Goal: Find specific page/section: Find specific page/section

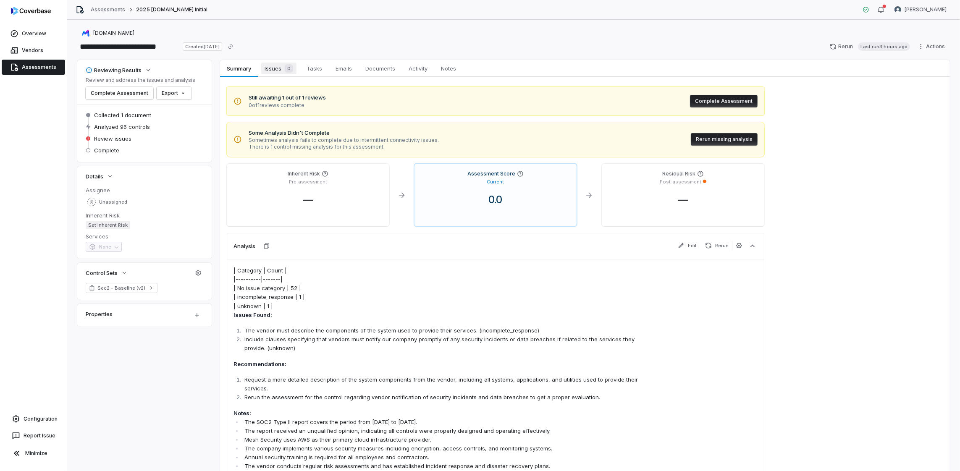
click at [270, 65] on span "Issues 0" at bounding box center [278, 69] width 35 height 12
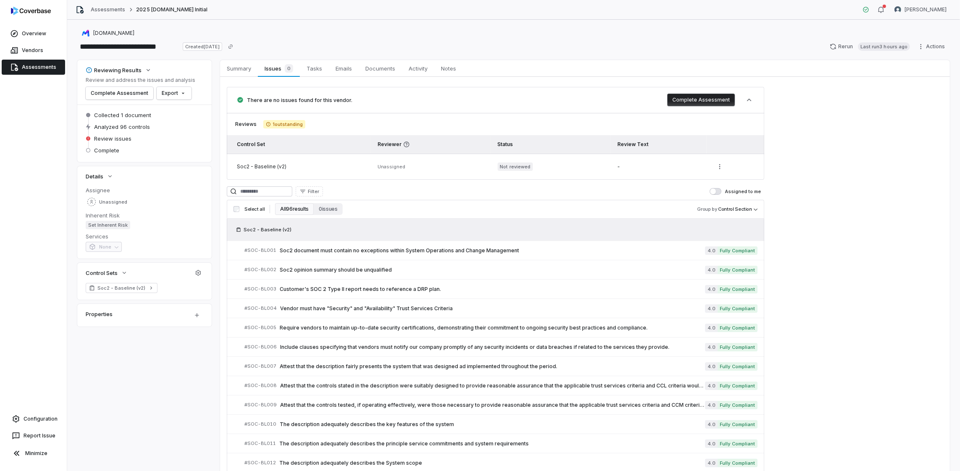
click at [282, 122] on span "1 outstanding" at bounding box center [284, 124] width 42 height 8
click at [36, 29] on link "Overview" at bounding box center [33, 33] width 63 height 15
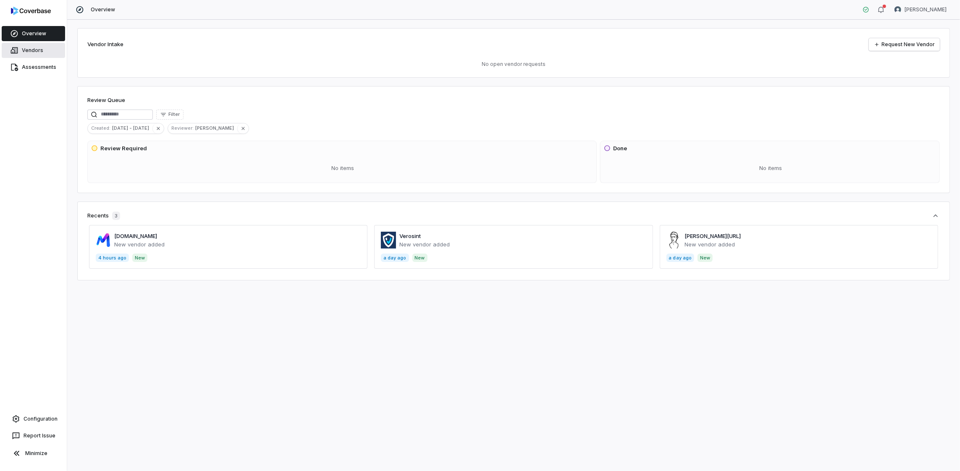
click at [34, 51] on link "Vendors" at bounding box center [33, 50] width 63 height 15
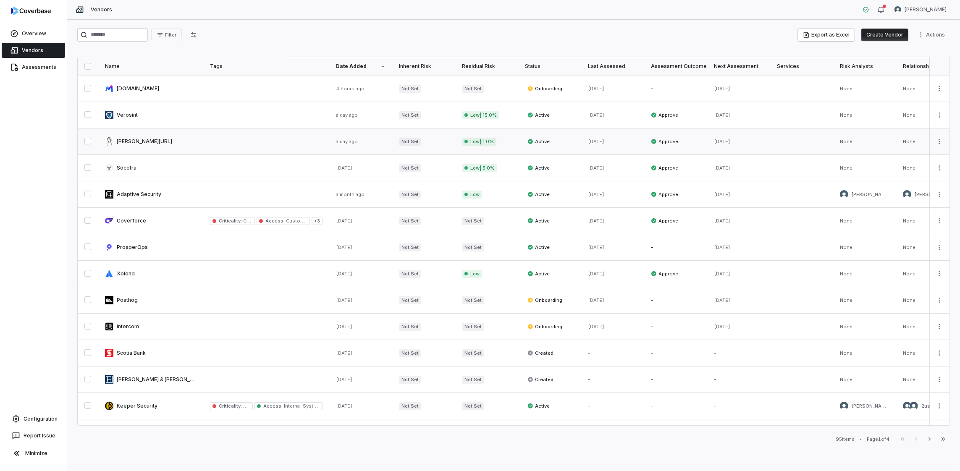
click at [137, 134] on link at bounding box center [150, 141] width 105 height 26
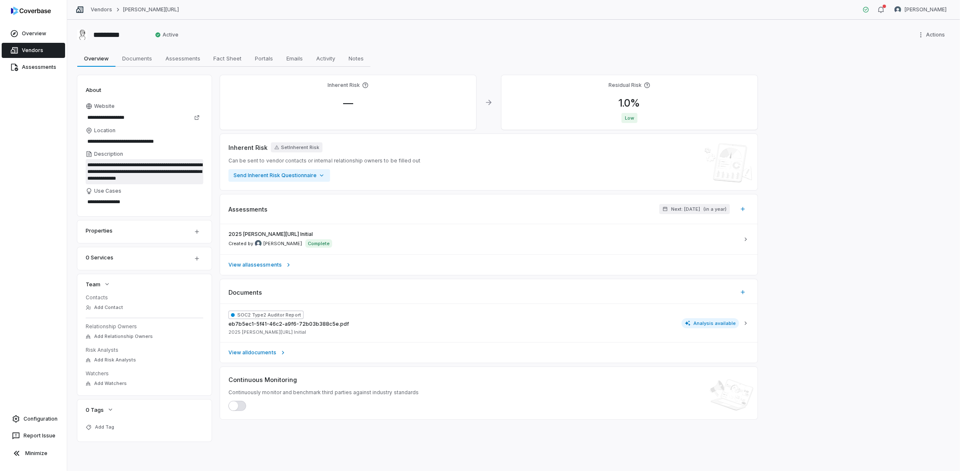
drag, startPoint x: 184, startPoint y: 178, endPoint x: 86, endPoint y: 166, distance: 99.0
click at [86, 166] on textarea "**********" at bounding box center [145, 171] width 118 height 25
click at [133, 57] on span "Documents" at bounding box center [137, 58] width 37 height 11
type textarea "*"
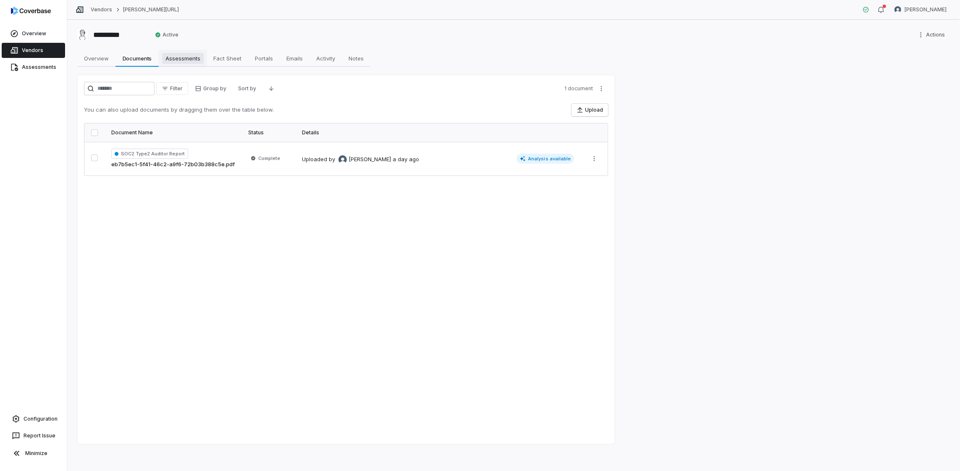
click at [178, 60] on span "Assessments" at bounding box center [183, 58] width 42 height 11
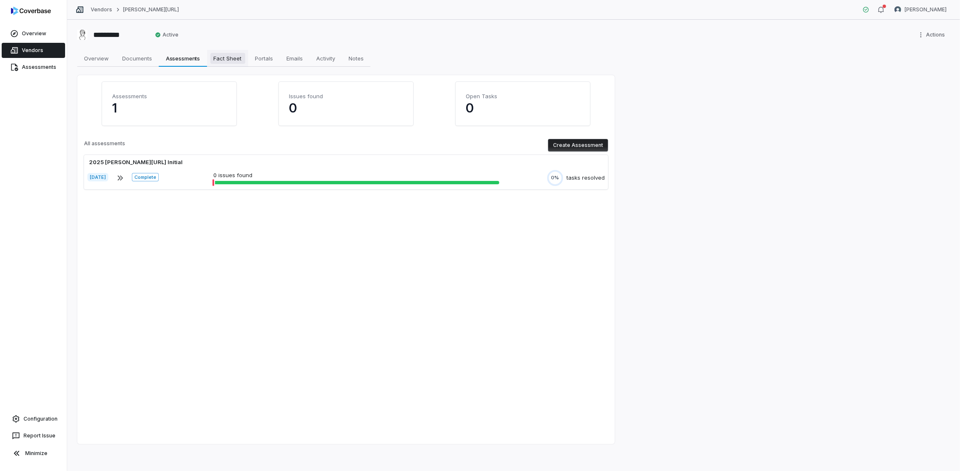
click at [232, 59] on span "Fact Sheet" at bounding box center [227, 58] width 35 height 11
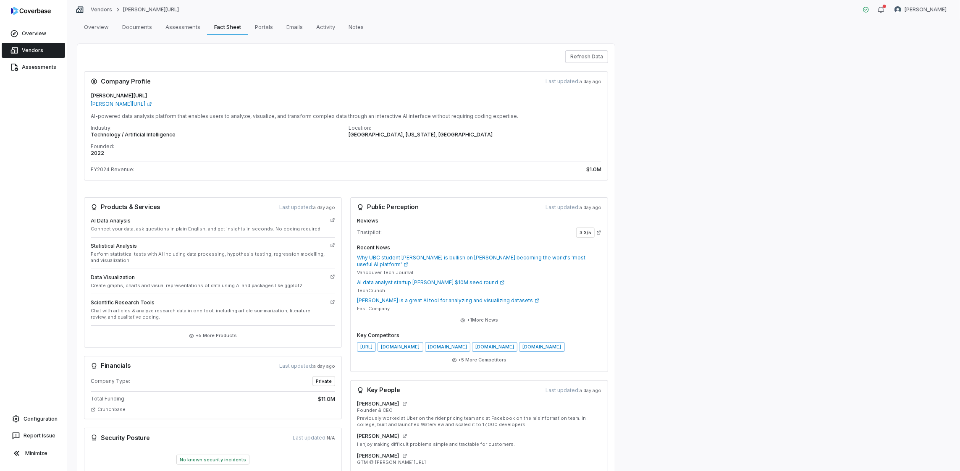
scroll to position [42, 0]
